Goal: Book appointment/travel/reservation

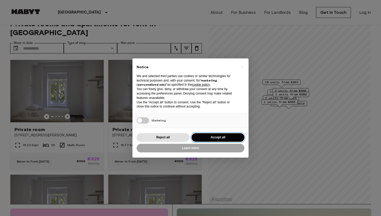
click at [217, 138] on button "Accept all" at bounding box center [218, 137] width 53 height 9
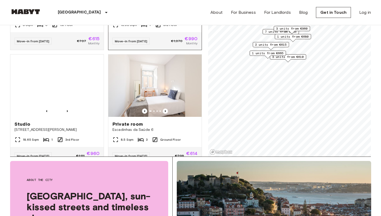
scroll to position [766, 0]
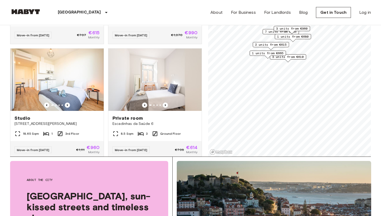
click at [287, 60] on div "Map marker" at bounding box center [288, 60] width 6 height 3
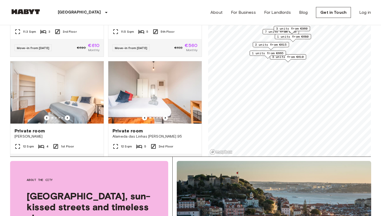
scroll to position [995, 0]
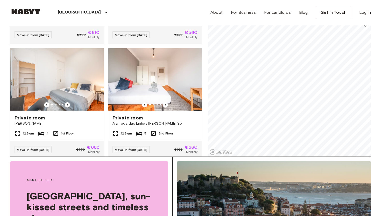
scroll to position [171, 0]
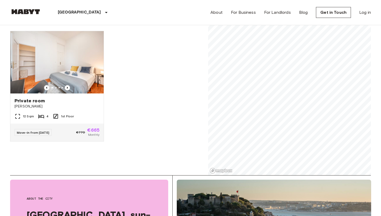
scroll to position [22, 0]
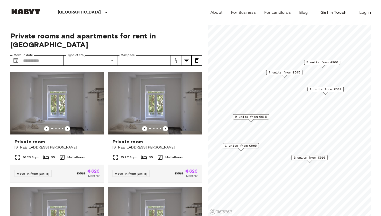
click at [51, 46] on div "Private rooms and apartments for rent in [GEOGRAPHIC_DATA] Move-in date ​ Move-…" at bounding box center [106, 120] width 192 height 191
click at [48, 55] on input "Move-in date" at bounding box center [43, 60] width 41 height 10
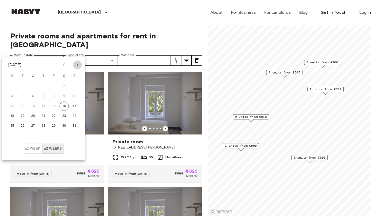
click at [76, 66] on icon "Next month" at bounding box center [77, 65] width 6 height 6
